Goal: Task Accomplishment & Management: Complete application form

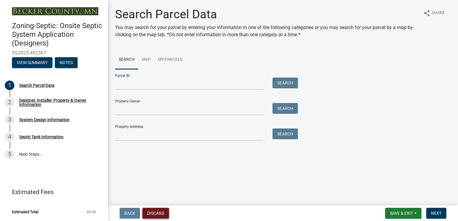
click at [158, 211] on button "Discard" at bounding box center [155, 213] width 27 height 11
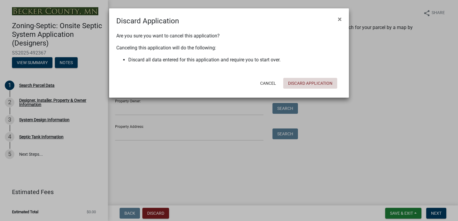
click at [320, 83] on button "Discard Application" at bounding box center [310, 83] width 54 height 11
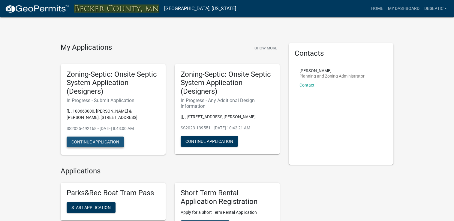
click at [95, 141] on button "Continue Application" at bounding box center [95, 142] width 57 height 11
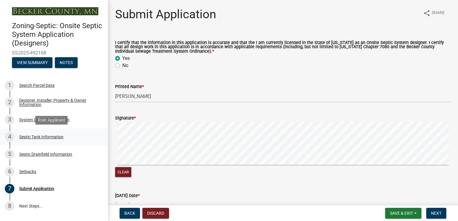
click at [47, 136] on div "Septic Tank Information" at bounding box center [41, 137] width 44 height 4
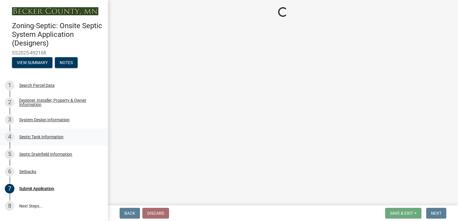
select select "f9fbe67c-c1cf-4a63-8ad4-799ce56b7f21"
select select "755580e7-6a23-4f31-b987-1fba436fc27e"
select select "452a777c-0560-49ff-95bc-b0f851bbc8fe"
select select "c84d9e4c-2287-4d2e-9ef7-9874a7456ee3"
select select "a956bcdf-8f12-4f61-bfc1-a6e229dc0595"
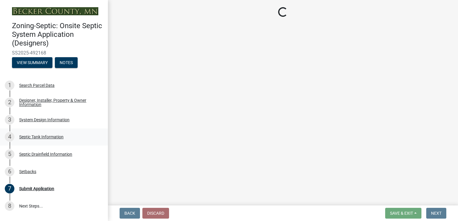
select select "7b57e397-6881-49c8-9b87-e40bdbeb8239"
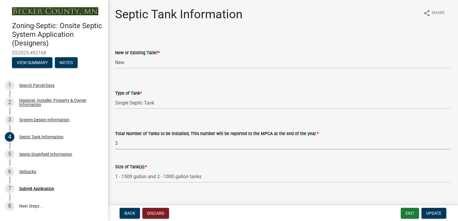
click at [118, 148] on select "Select Item... 0 1 2 3 4" at bounding box center [283, 143] width 336 height 12
click at [115, 137] on select "Select Item... 0 1 2 3 4" at bounding box center [283, 143] width 336 height 12
click at [119, 140] on select "Select Item... 0 1 2 3 4" at bounding box center [283, 143] width 336 height 12
click at [115, 137] on select "Select Item... 0 1 2 3 4" at bounding box center [283, 143] width 336 height 12
select select "e0ee17af-48b7-4b92-9885-812dbb1428e7"
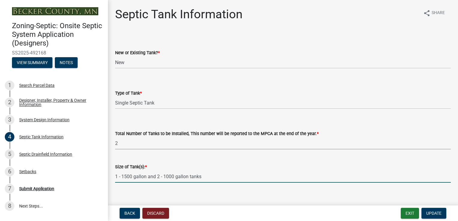
click at [157, 176] on input "1 - 1500 gallon and 2 - 1000 gallon tanks" at bounding box center [283, 177] width 336 height 12
type input "1 - 1500 gallon and 1 - 1500 gallon tanks"
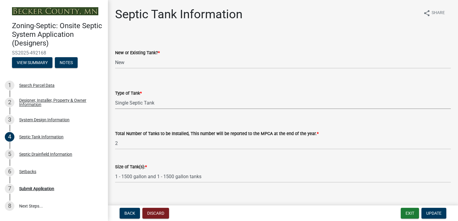
click at [145, 103] on select "Select Item... Single Septic Tank Compartmented Tank Single Tank plus Compartme…" at bounding box center [283, 103] width 336 height 12
click at [115, 97] on select "Select Item... Single Septic Tank Compartmented Tank Single Tank plus Compartme…" at bounding box center [283, 103] width 336 height 12
select select "c79cdd98-55ab-4f3a-b3b0-b7514a1cd747"
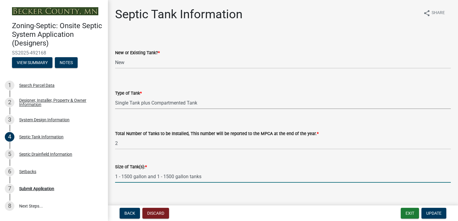
click at [208, 179] on input "1 - 1500 gallon and 1 - 1500 gallon tanks" at bounding box center [283, 177] width 336 height 12
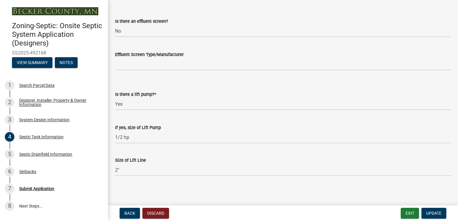
scroll to position [260, 0]
type input "1 - 1500 gallon and 1 - 1500 gallon 2-Compartment tank"
click at [57, 155] on div "Septic Drainfield Information" at bounding box center [45, 154] width 53 height 4
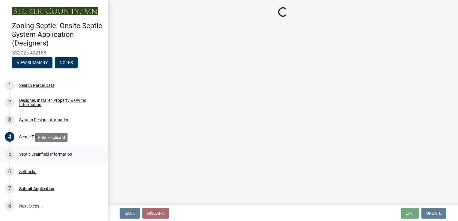
scroll to position [0, 0]
select select "757b77d3-357c-421c-8450-4fc78db4eecb"
select select "366d546d-8bc3-42fb-bca7-8a9455861f61"
select select "dac4ac35-55b4-499a-b025-a1e3fbf96bb4"
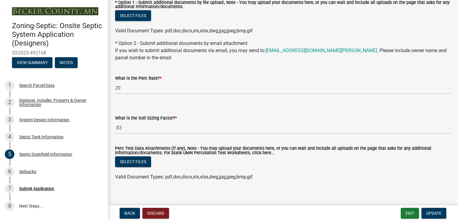
scroll to position [371, 0]
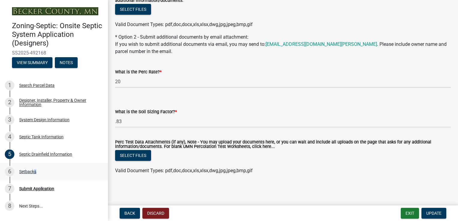
click at [34, 168] on div "6 Setbacks" at bounding box center [52, 172] width 94 height 10
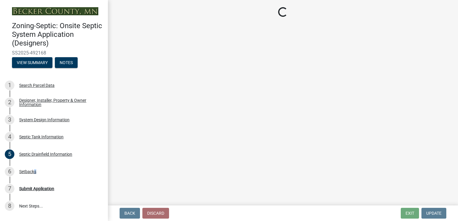
select select "c245ec0d-8d6f-4710-ab2b-b3aa70611708"
select select "5d19690e-755a-40a9-8e33-e4f207ac23c9"
select select "23044af5-43bb-4cf5-8aef-2716db2ce5fc"
select select "21af9b93-f494-48c6-91ae-235d36c6c939"
select select "2c0c9673-cfd8-4d5e-8ea6-73593e257713"
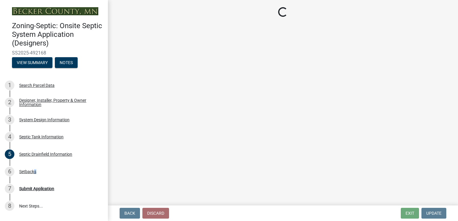
select select "cf78f1da-f066-4305-88a2-864abad1fa52"
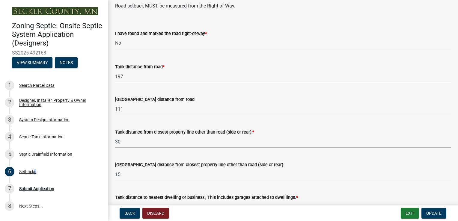
scroll to position [423, 0]
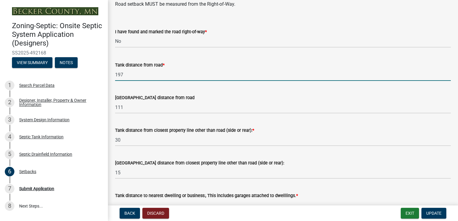
click at [132, 75] on input "197" at bounding box center [283, 75] width 336 height 12
type input "1"
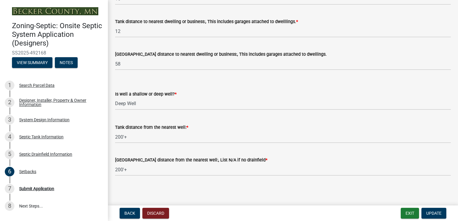
scroll to position [598, 0]
type input "211"
click at [435, 211] on button "Update" at bounding box center [434, 213] width 25 height 11
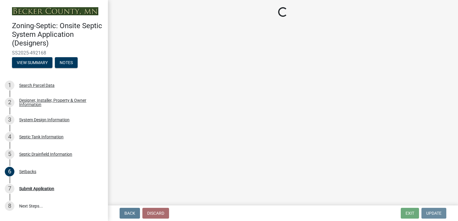
scroll to position [0, 0]
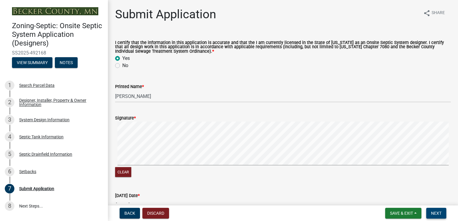
click at [437, 214] on span "Next" at bounding box center [436, 213] width 10 height 5
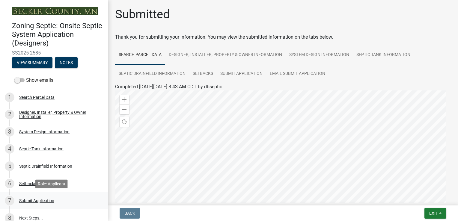
click at [38, 199] on div "Submit Application" at bounding box center [36, 201] width 35 height 4
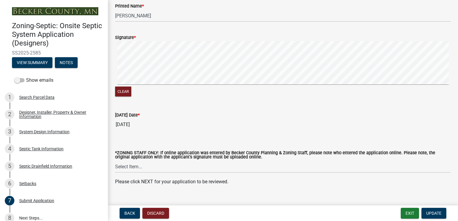
scroll to position [91, 0]
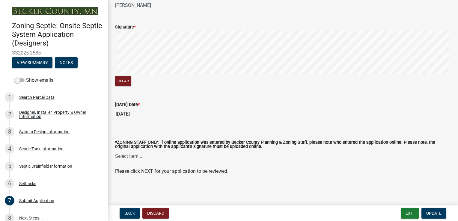
click at [140, 157] on select "Select Item... [PERSON_NAME] [PERSON_NAME] [PERSON_NAME] [PERSON_NAME] [PERSON_…" at bounding box center [283, 156] width 336 height 12
click at [115, 150] on select "Select Item... [PERSON_NAME] [PERSON_NAME] [PERSON_NAME] [PERSON_NAME] [PERSON_…" at bounding box center [283, 156] width 336 height 12
select select "762c19e0-f6cb-4209-b3c3-8b6a9825c9a1"
click at [431, 212] on span "Update" at bounding box center [433, 213] width 15 height 5
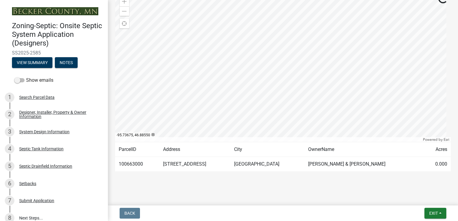
scroll to position [102, 0]
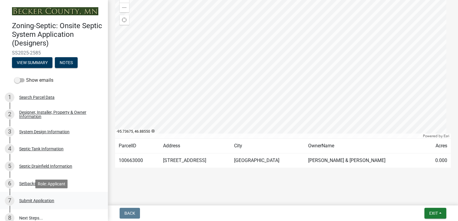
click at [39, 201] on div "Submit Application" at bounding box center [36, 201] width 35 height 4
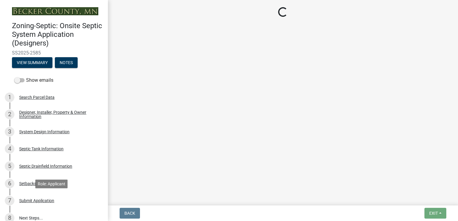
select select "762c19e0-f6cb-4209-b3c3-8b6a9825c9a1"
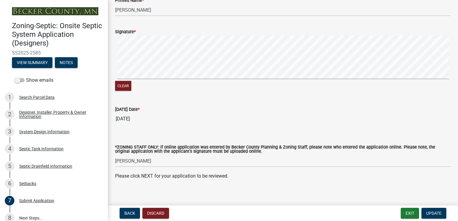
scroll to position [91, 0]
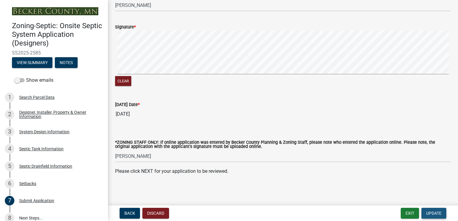
click at [432, 213] on span "Update" at bounding box center [433, 213] width 15 height 5
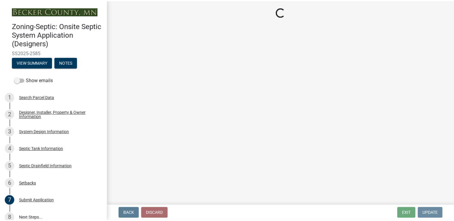
scroll to position [0, 0]
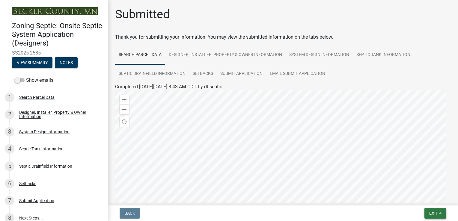
click at [432, 213] on span "Exit" at bounding box center [433, 213] width 9 height 5
click at [428, 200] on button "Save & Exit" at bounding box center [423, 198] width 48 height 14
